Goal: Task Accomplishment & Management: Manage account settings

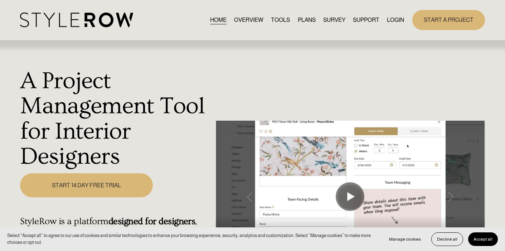
click at [369, 18] on link "LOGIN" at bounding box center [395, 20] width 17 height 10
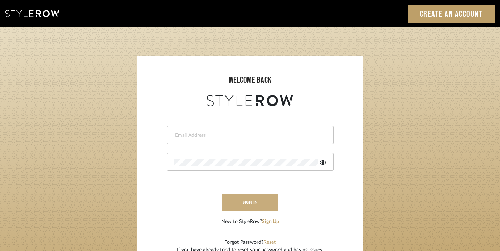
type input "christy@christyb.com"
click at [252, 205] on button "sign in" at bounding box center [250, 202] width 57 height 17
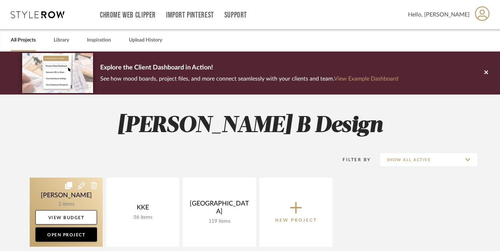
click at [81, 208] on link at bounding box center [66, 212] width 73 height 69
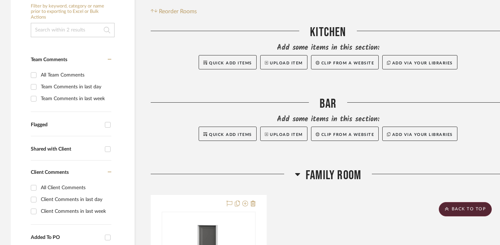
scroll to position [59, 0]
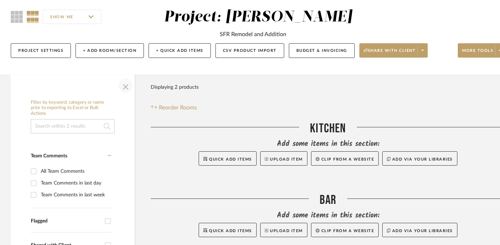
click at [126, 86] on span "button" at bounding box center [125, 85] width 17 height 17
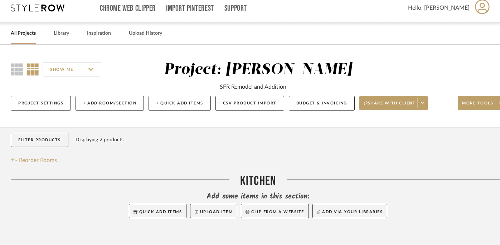
scroll to position [7, 15]
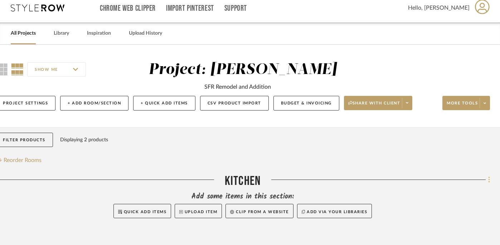
click at [489, 181] on icon at bounding box center [488, 180] width 1 height 6
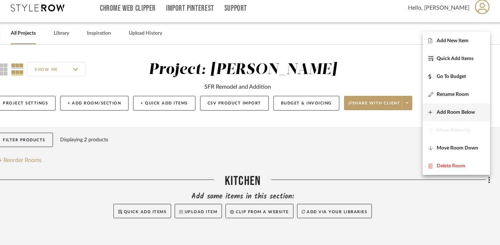
click at [468, 108] on button "Add Room Below" at bounding box center [456, 112] width 67 height 18
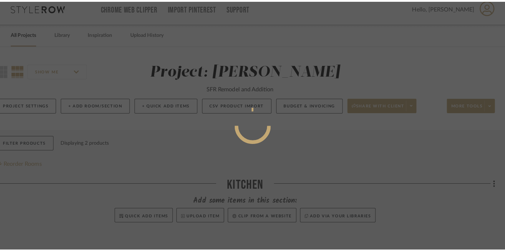
scroll to position [0, 0]
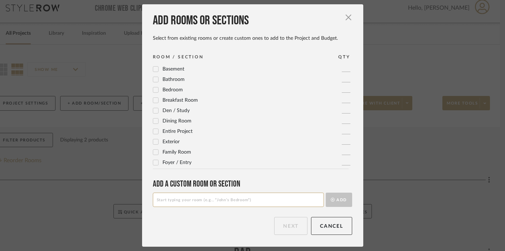
click at [214, 197] on input at bounding box center [238, 200] width 171 height 14
type input "Project Wide"
click at [337, 199] on button "Add" at bounding box center [339, 200] width 26 height 14
click at [284, 222] on button "Next" at bounding box center [290, 226] width 33 height 18
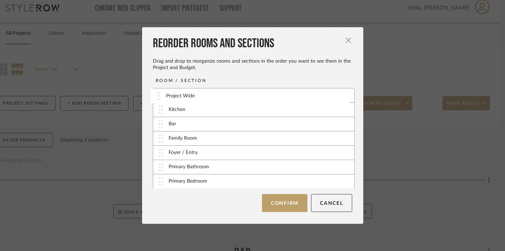
drag, startPoint x: 159, startPoint y: 112, endPoint x: 159, endPoint y: 98, distance: 14.0
click at [292, 203] on button "Confirm" at bounding box center [284, 203] width 45 height 18
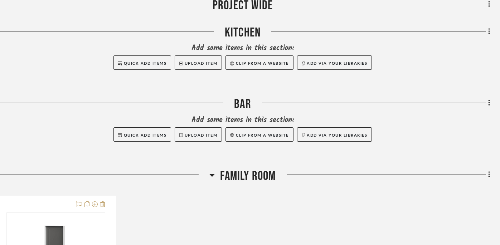
scroll to position [292, 15]
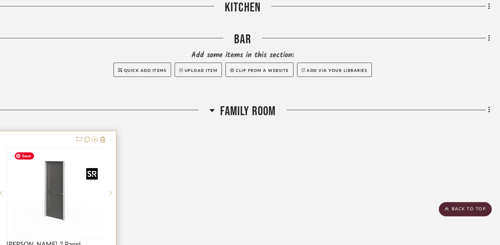
click at [62, 189] on div at bounding box center [55, 193] width 99 height 91
click at [59, 186] on img "0" at bounding box center [56, 194] width 90 height 90
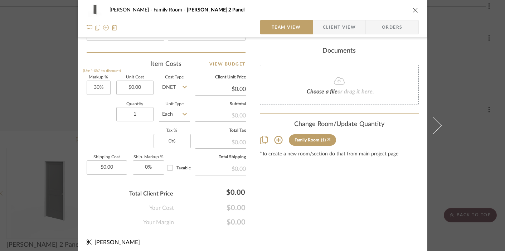
scroll to position [414, 0]
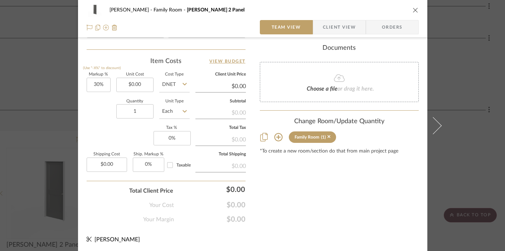
click at [276, 138] on icon at bounding box center [278, 137] width 8 height 8
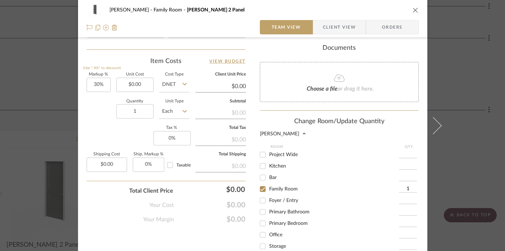
click at [262, 155] on input "Project Wide" at bounding box center [262, 154] width 11 height 11
checkbox input "true"
type input "1"
click at [260, 191] on input "Family Room" at bounding box center [262, 188] width 11 height 11
checkbox input "false"
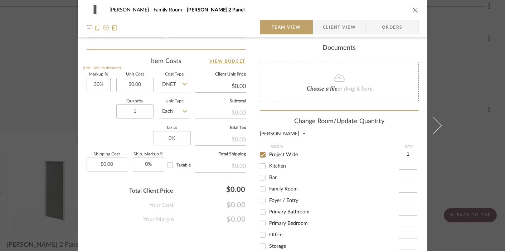
scroll to position [503, 0]
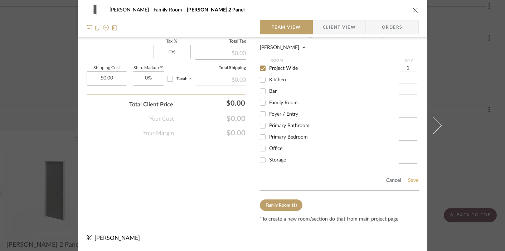
click at [410, 180] on button "Save" at bounding box center [413, 181] width 11 height 6
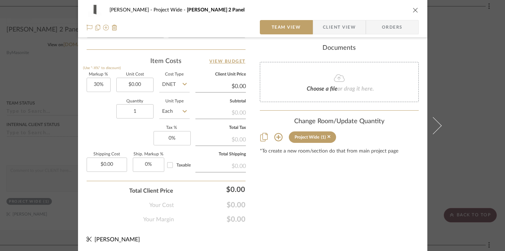
click at [413, 10] on icon "close" at bounding box center [416, 10] width 6 height 6
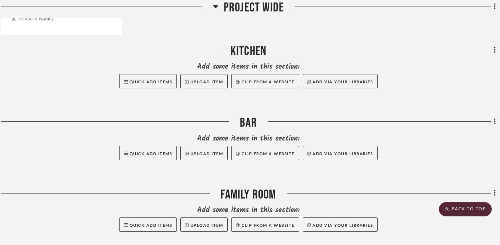
scroll to position [552, 10]
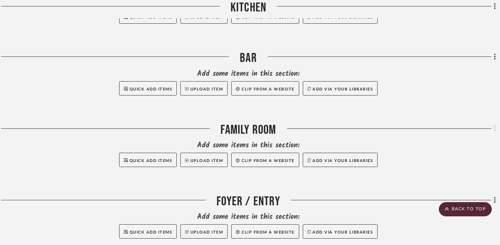
click at [494, 132] on icon at bounding box center [495, 129] width 2 height 8
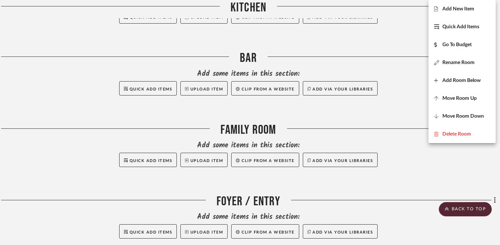
click at [460, 60] on span "Rename Room" at bounding box center [458, 63] width 32 height 6
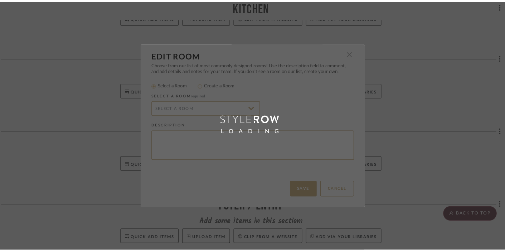
scroll to position [0, 0]
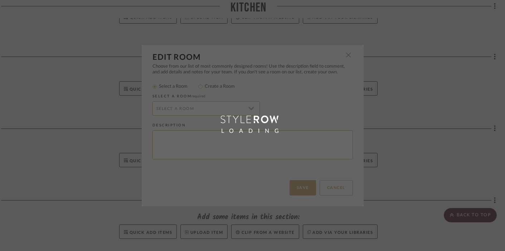
type input "Family Room"
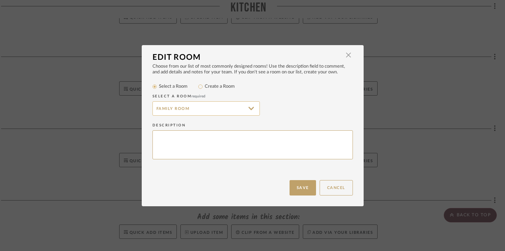
click at [173, 108] on input "Family Room" at bounding box center [206, 108] width 107 height 14
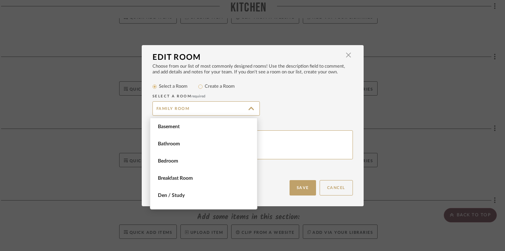
click at [300, 105] on div "Family Room" at bounding box center [253, 108] width 200 height 14
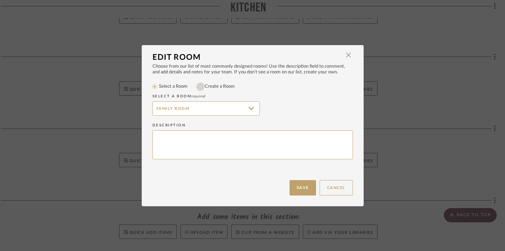
click at [199, 88] on input "Create a Room" at bounding box center [200, 86] width 9 height 9
radio input "true"
click at [193, 107] on input "Family Room" at bounding box center [206, 108] width 107 height 14
click at [168, 108] on input "Family Room" at bounding box center [206, 108] width 107 height 14
type input "Family/Dining Room"
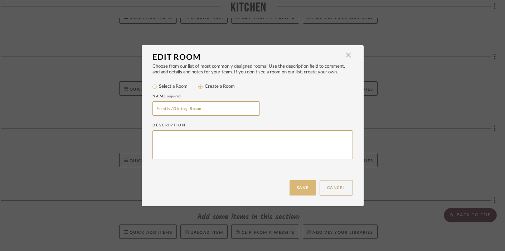
click at [301, 188] on button "Save" at bounding box center [303, 187] width 26 height 15
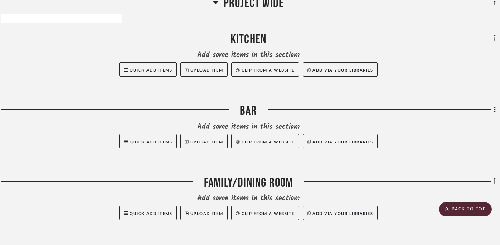
scroll to position [486, 10]
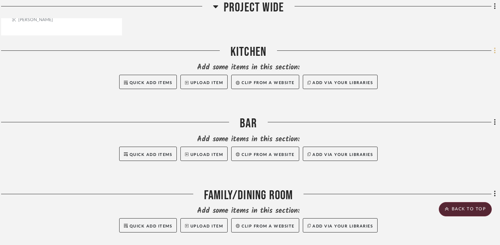
click at [495, 53] on icon at bounding box center [495, 51] width 2 height 8
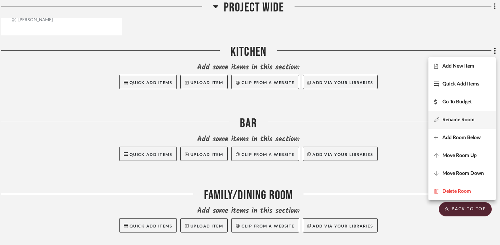
click at [462, 120] on span "Rename Room" at bounding box center [458, 120] width 32 height 6
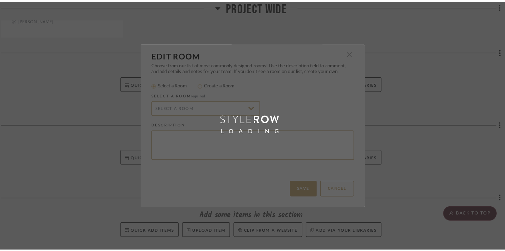
scroll to position [0, 0]
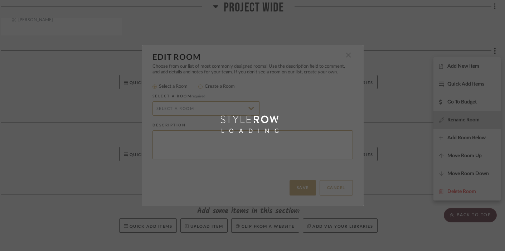
type input "Kitchen"
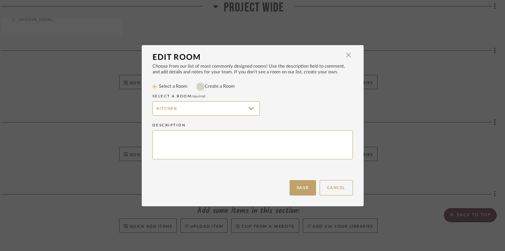
click at [199, 87] on input "Create a Room" at bounding box center [200, 86] width 9 height 9
radio input "true"
click at [186, 110] on input "Kitchen" at bounding box center [206, 108] width 107 height 14
type input "Kitchen / Bar"
click at [298, 187] on button "Save" at bounding box center [303, 187] width 26 height 15
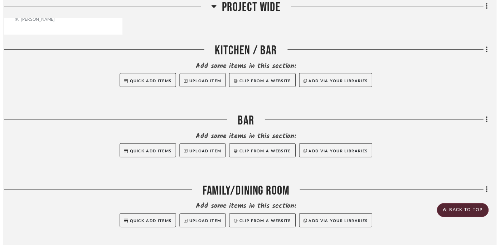
scroll to position [486, 10]
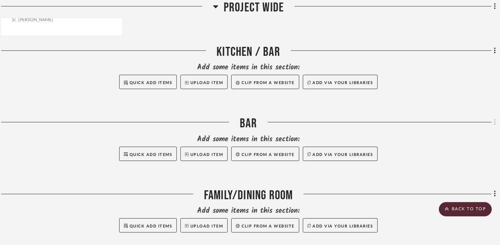
click at [495, 124] on icon at bounding box center [495, 123] width 2 height 8
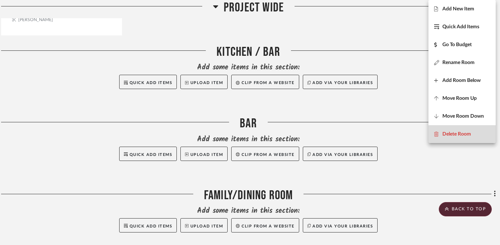
click at [467, 136] on span "Delete Room" at bounding box center [456, 134] width 29 height 6
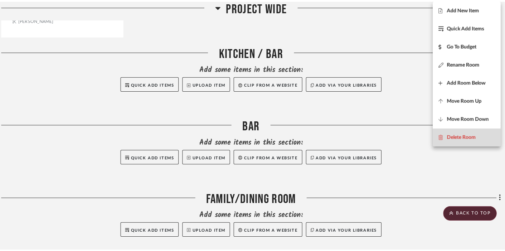
scroll to position [0, 0]
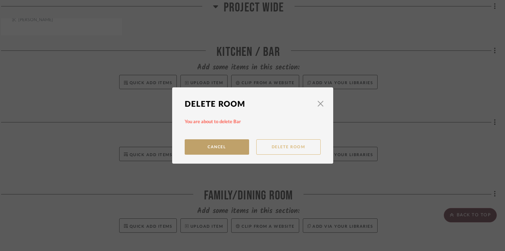
click at [298, 149] on button "Delete Room" at bounding box center [288, 146] width 64 height 15
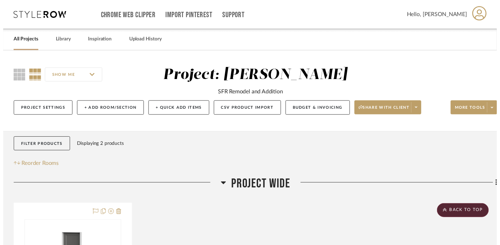
scroll to position [486, 10]
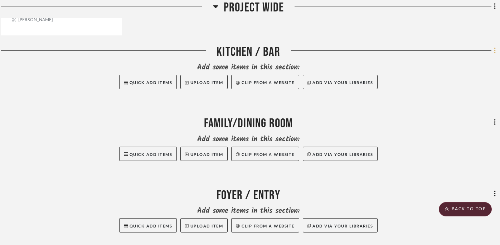
click at [494, 52] on icon at bounding box center [494, 51] width 1 height 6
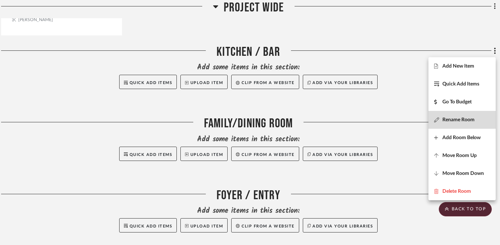
click at [457, 122] on span "Rename Room" at bounding box center [458, 120] width 32 height 6
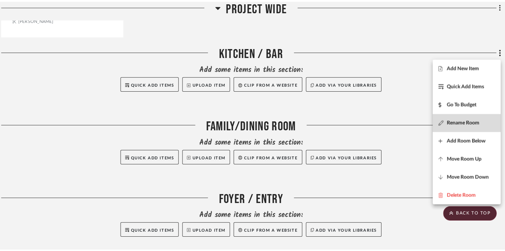
scroll to position [0, 0]
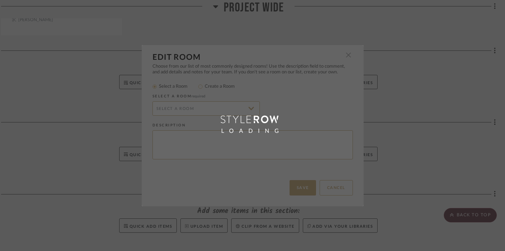
radio input "false"
radio input "true"
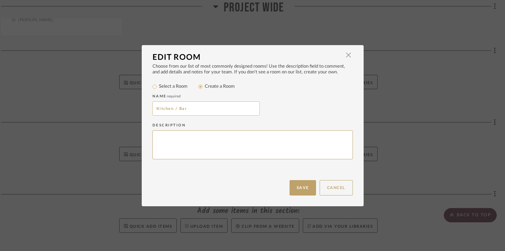
click at [173, 112] on input "Kitchen / Bar" at bounding box center [206, 108] width 107 height 14
click at [173, 111] on input "Kitchen / Bar" at bounding box center [206, 108] width 107 height 14
click at [176, 111] on input "Kitchen/ Bar" at bounding box center [206, 108] width 107 height 14
type input "Kitchen/Bar"
click at [300, 183] on button "Save" at bounding box center [303, 187] width 26 height 15
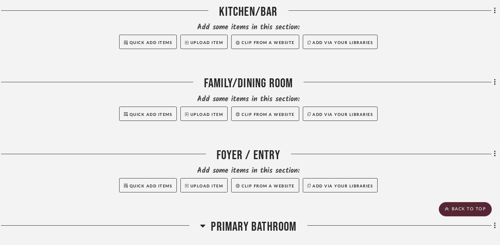
scroll to position [458, 10]
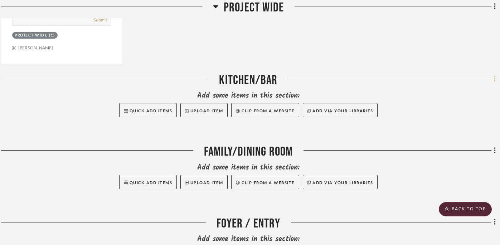
click at [495, 79] on icon at bounding box center [495, 79] width 2 height 8
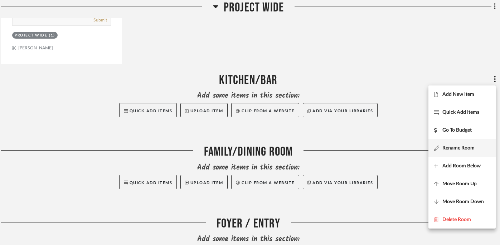
click at [466, 147] on span "Rename Room" at bounding box center [458, 148] width 32 height 6
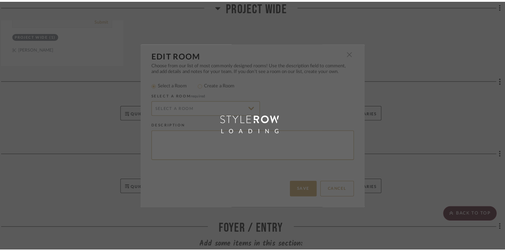
scroll to position [0, 0]
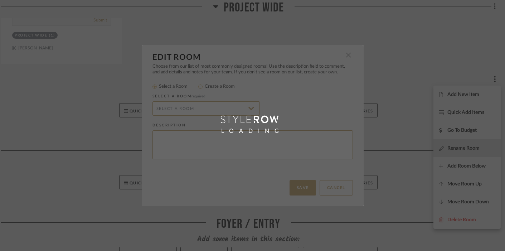
radio input "false"
radio input "true"
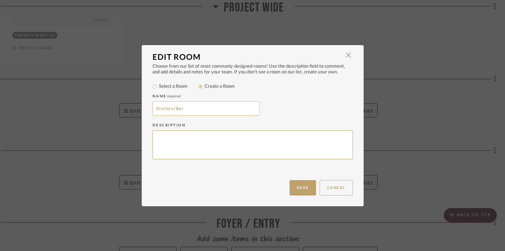
click at [171, 110] on input "Kitchen/Bar" at bounding box center [206, 108] width 107 height 14
type input "Kitchen / Bar"
click at [297, 189] on button "Save" at bounding box center [303, 187] width 26 height 15
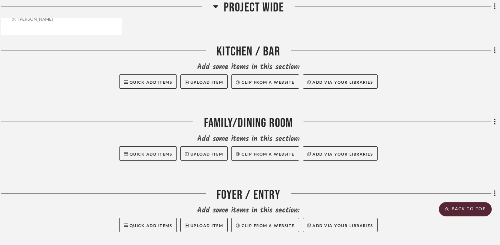
scroll to position [503, 10]
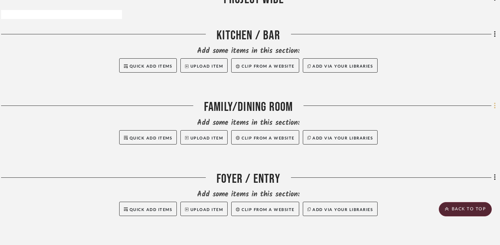
click at [494, 107] on icon at bounding box center [495, 106] width 2 height 8
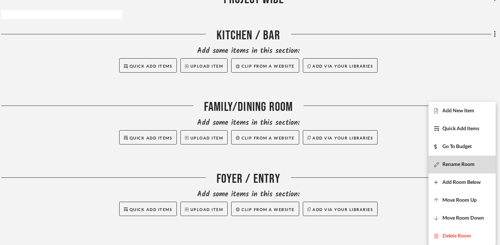
click at [458, 163] on span "Rename Room" at bounding box center [458, 165] width 32 height 6
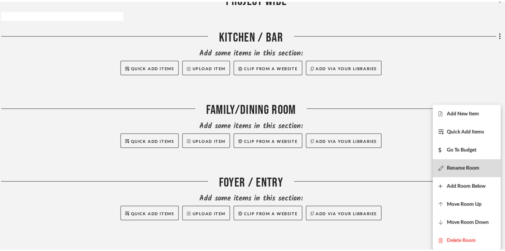
scroll to position [0, 0]
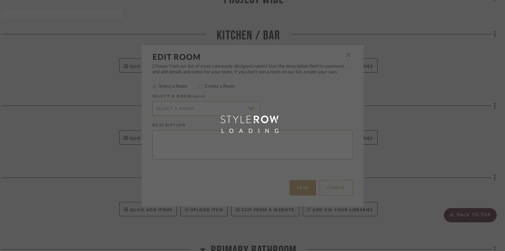
radio input "false"
radio input "true"
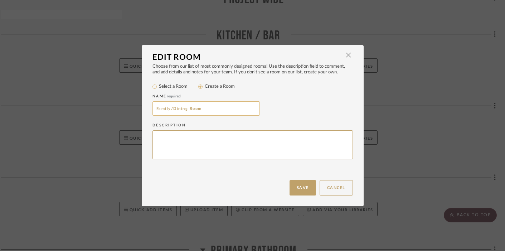
click at [168, 109] on input "Family/Dining Room" at bounding box center [206, 108] width 107 height 14
type input "Family / Dining Room"
click at [300, 193] on button "Save" at bounding box center [303, 187] width 26 height 15
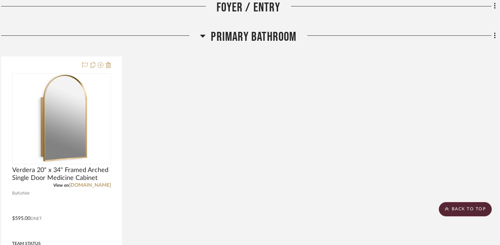
scroll to position [714, 10]
